Goal: Find specific page/section: Find specific page/section

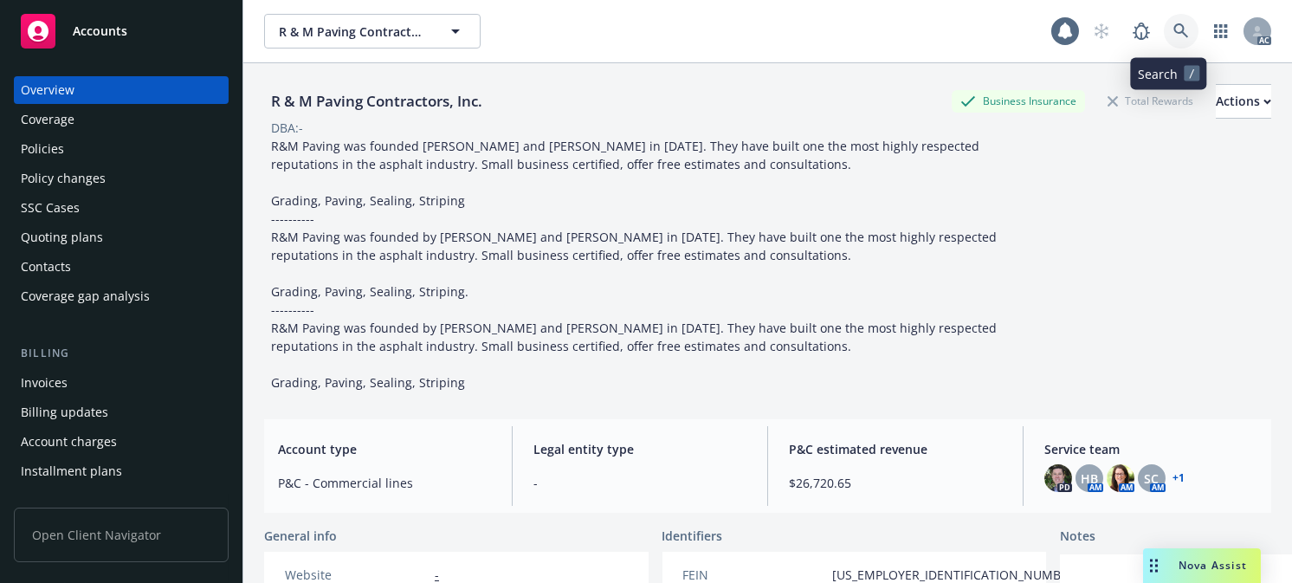
click at [1174, 23] on icon at bounding box center [1182, 31] width 16 height 16
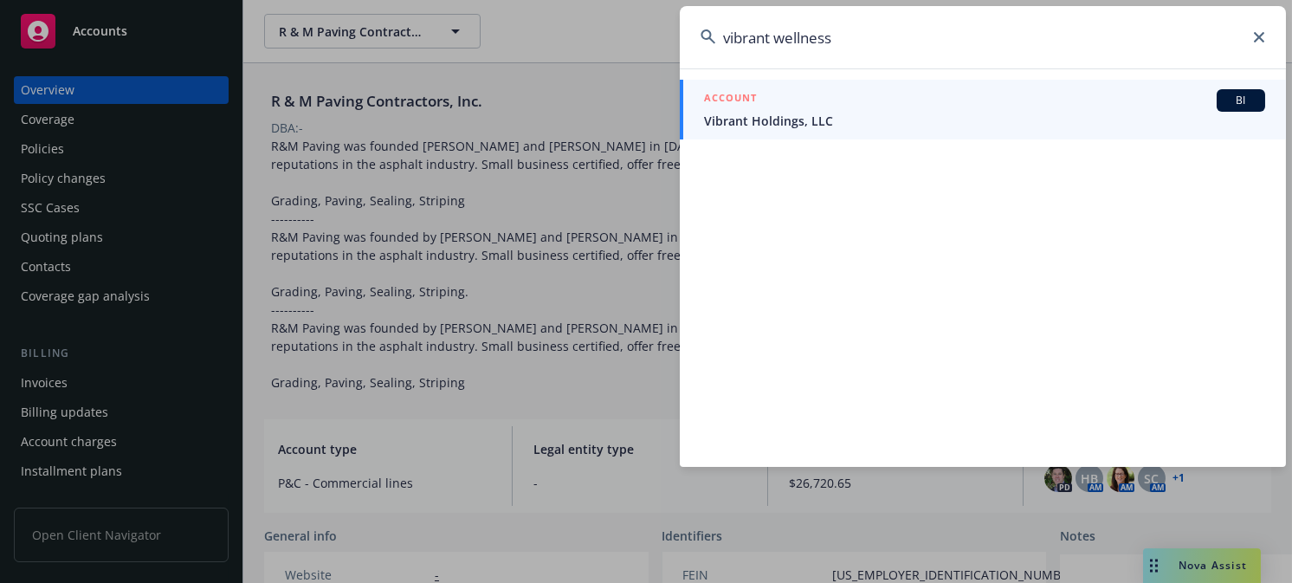
type input "vibrant wellness"
click at [746, 126] on span "Vibrant Holdings, LLC" at bounding box center [984, 121] width 561 height 18
